Goal: Navigation & Orientation: Find specific page/section

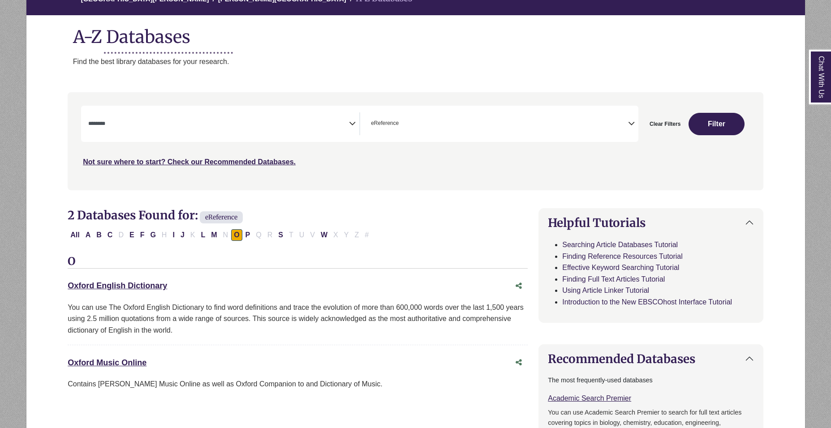
scroll to position [90, 0]
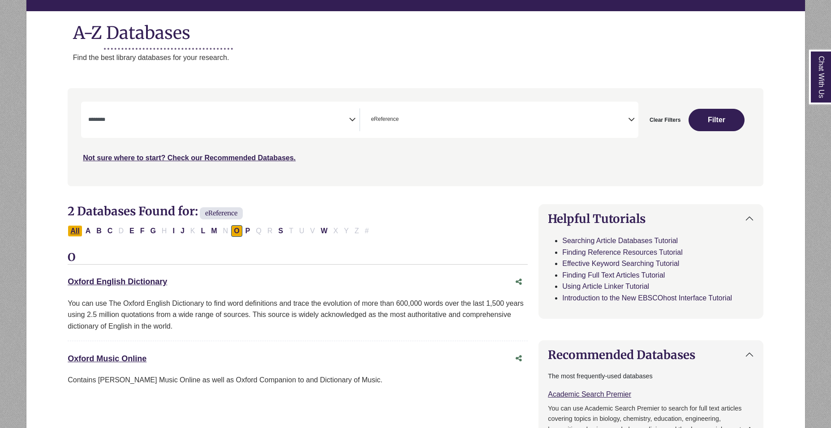
click at [79, 234] on button "All" at bounding box center [75, 231] width 14 height 12
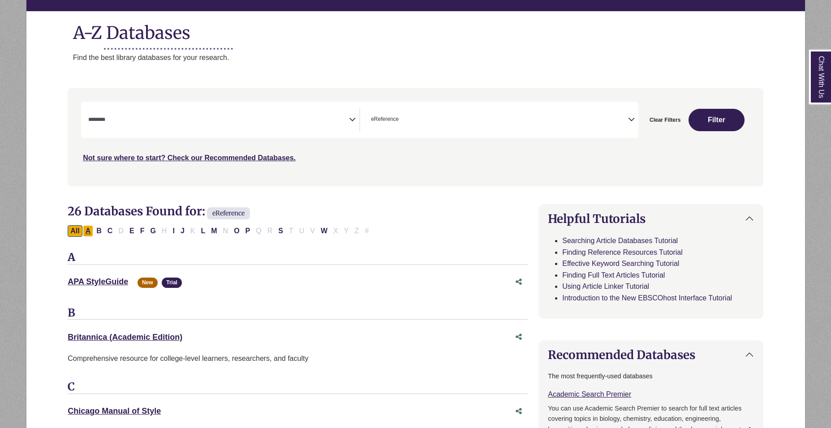
click at [93, 234] on button "A" at bounding box center [88, 231] width 11 height 12
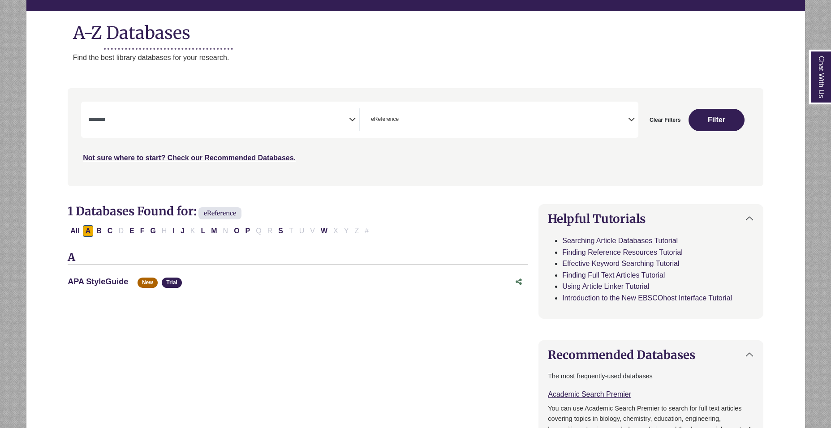
click at [0, 0] on div "Chat With Us" at bounding box center [0, 0] width 0 height 0
click at [80, 231] on button "All" at bounding box center [75, 231] width 14 height 12
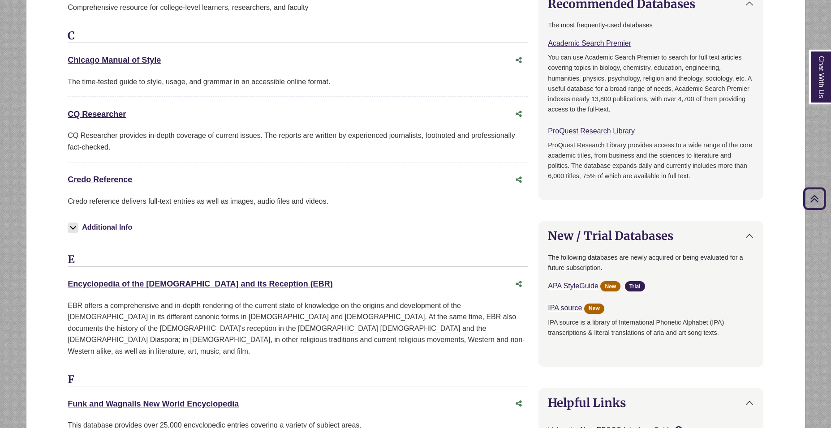
scroll to position [493, 0]
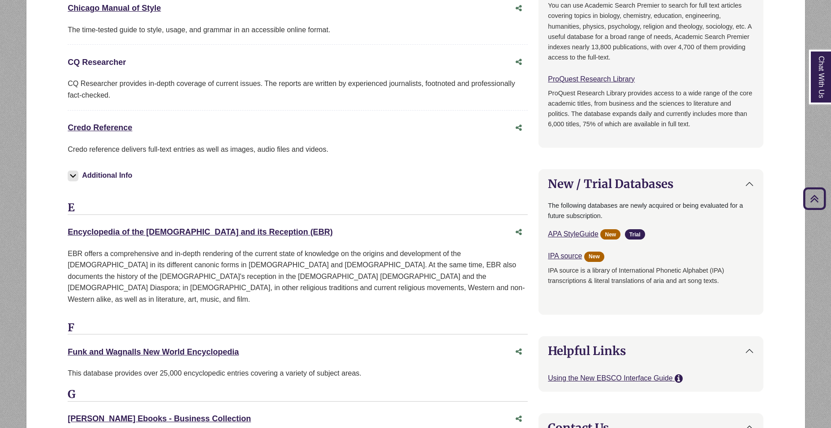
drag, startPoint x: 113, startPoint y: 69, endPoint x: 112, endPoint y: 64, distance: 5.7
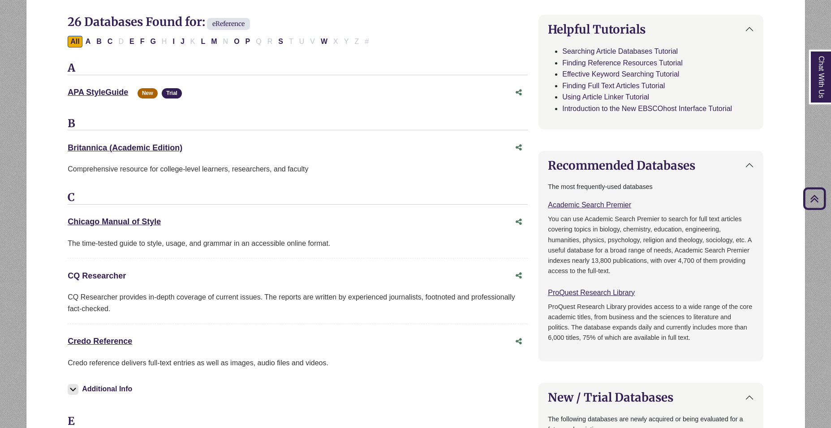
scroll to position [90, 0]
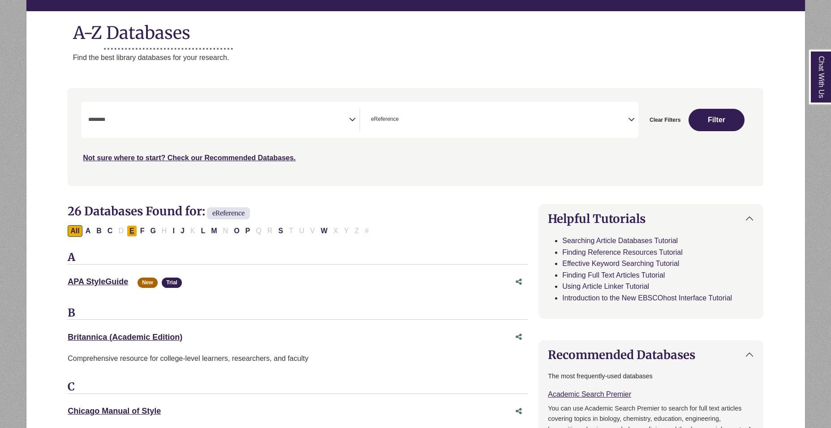
click at [136, 228] on button "E" at bounding box center [132, 231] width 10 height 12
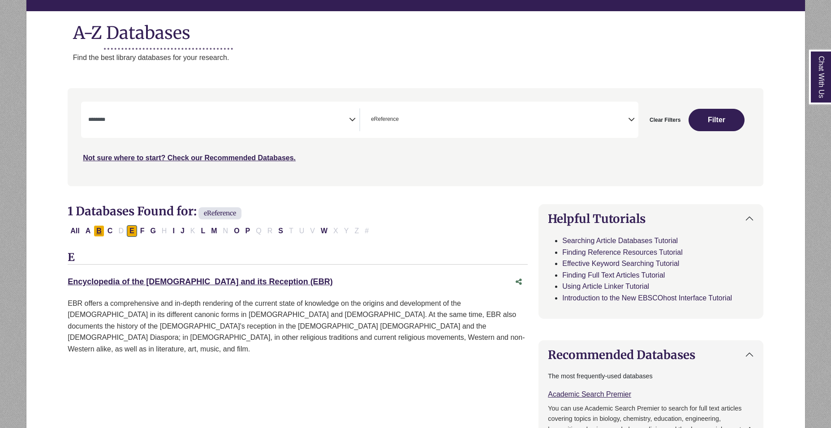
click at [100, 227] on button "B" at bounding box center [99, 231] width 11 height 12
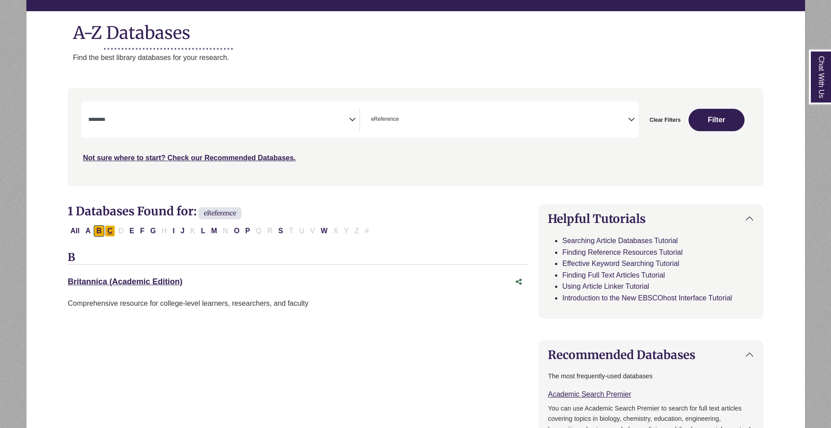
click at [107, 230] on button "C" at bounding box center [110, 231] width 11 height 12
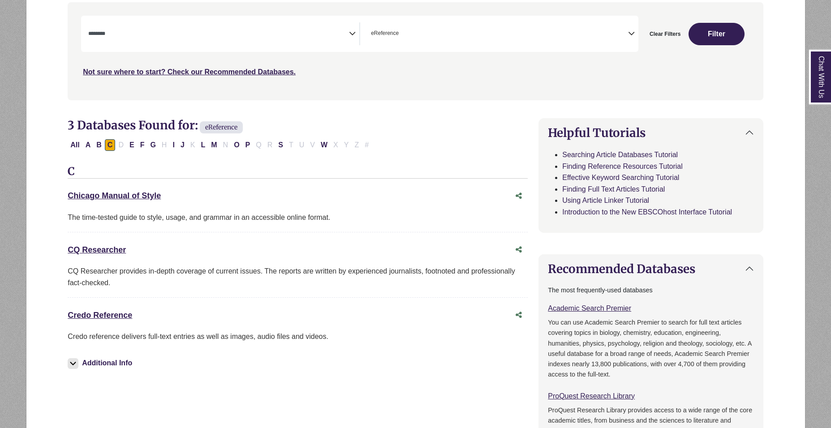
scroll to position [179, 0]
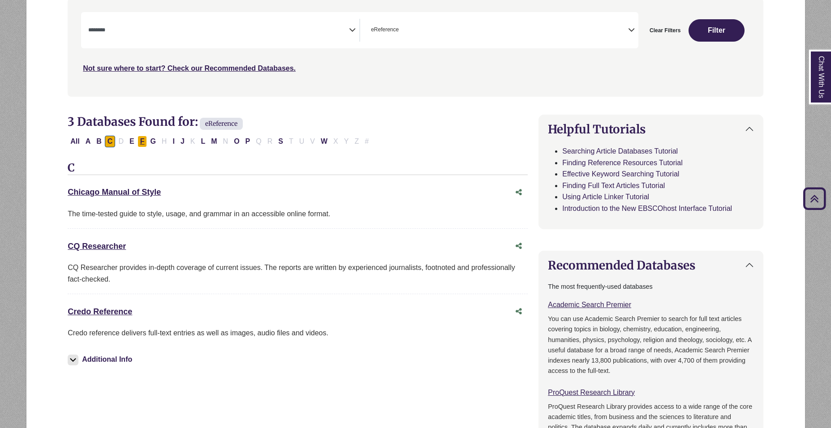
click at [140, 145] on button "F" at bounding box center [142, 142] width 10 height 12
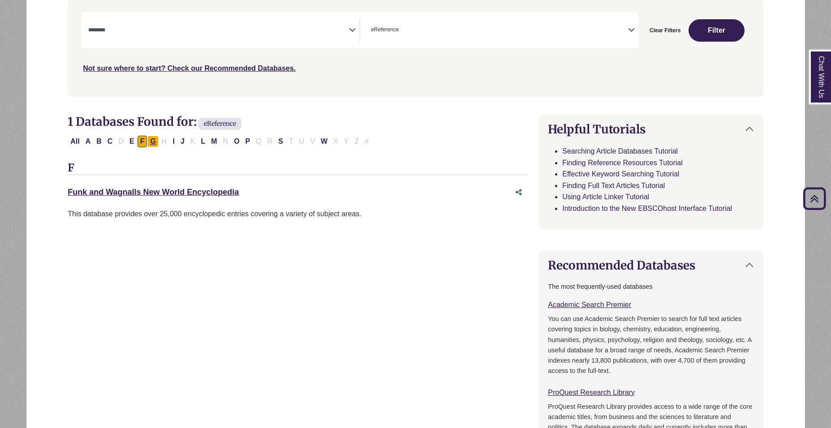
click at [156, 142] on button "G" at bounding box center [152, 142] width 11 height 12
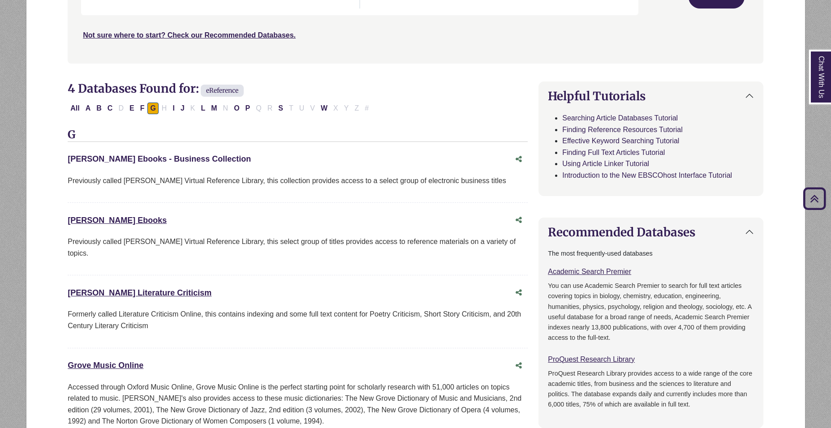
scroll to position [313, 0]
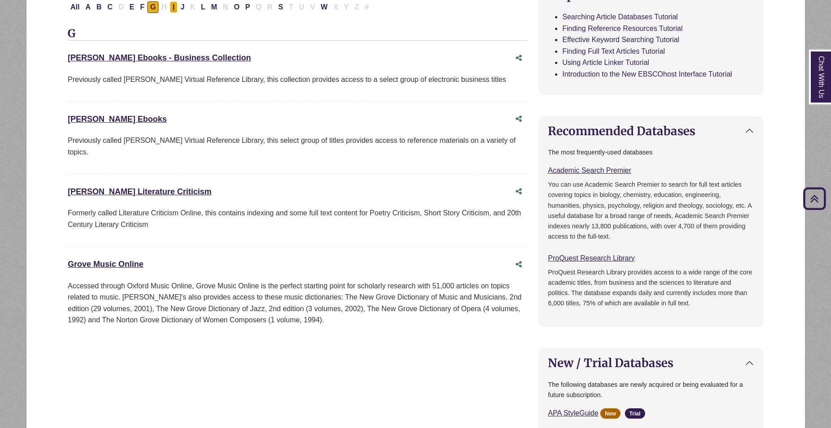
click at [172, 6] on button "I" at bounding box center [173, 7] width 7 height 12
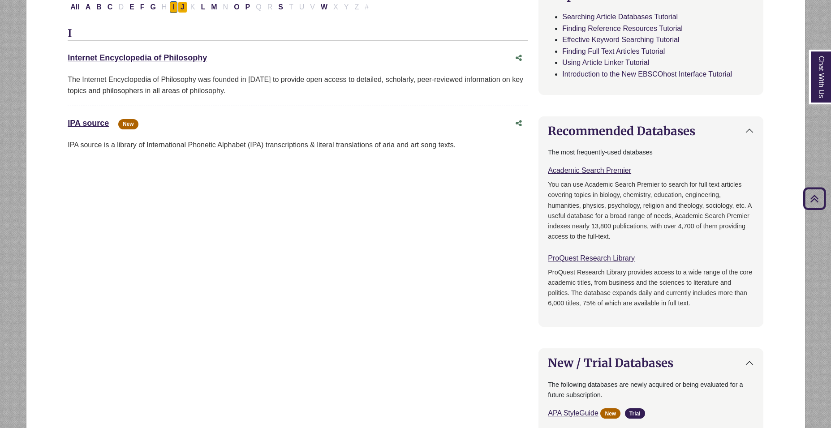
click at [184, 7] on button "J" at bounding box center [182, 7] width 9 height 12
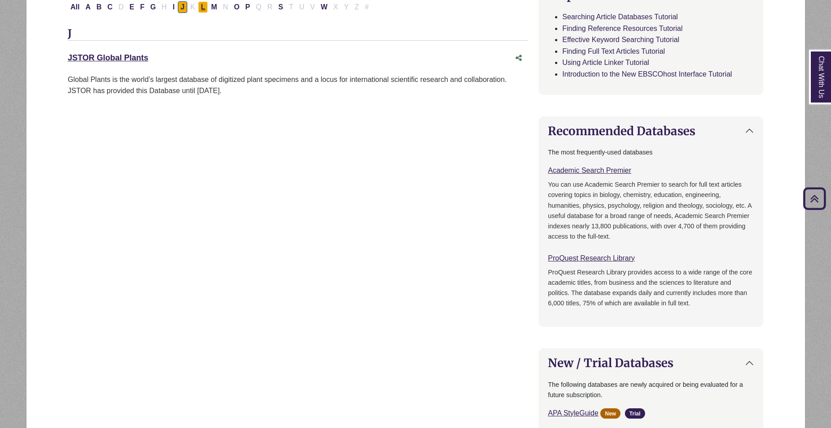
click at [200, 7] on button "L" at bounding box center [203, 7] width 10 height 12
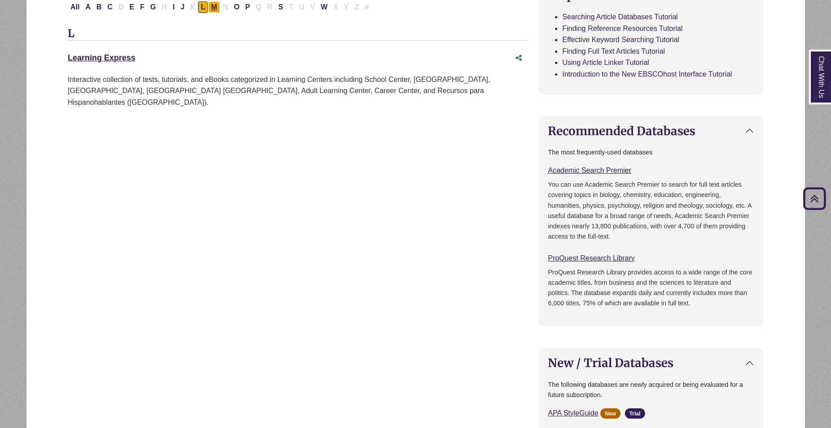
click at [213, 7] on button "M" at bounding box center [213, 7] width 11 height 12
select select "Database Subject Filter"
